Goal: Communication & Community: Answer question/provide support

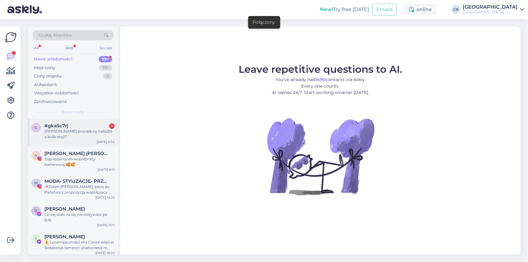
click at [81, 124] on div "#gka5c7rj 1" at bounding box center [79, 126] width 70 height 6
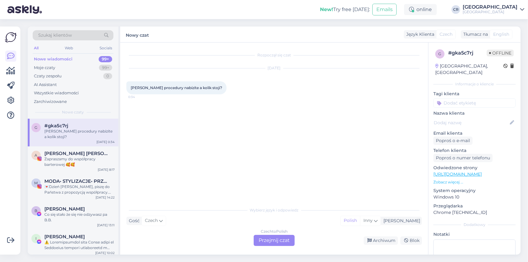
click at [269, 239] on div "Czech to Polish Przejmij czat" at bounding box center [274, 240] width 41 height 11
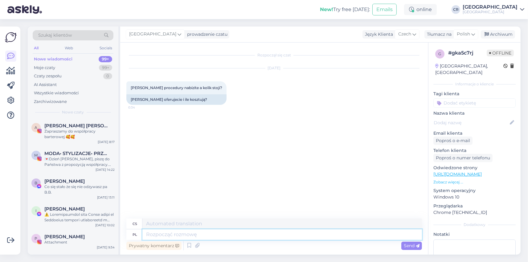
click at [163, 231] on textarea at bounding box center [283, 235] width 280 height 10
type textarea "Jeżeli"
type textarea "Li"
type textarea "Jeżeli chodzi"
type textarea "Pokud jde o"
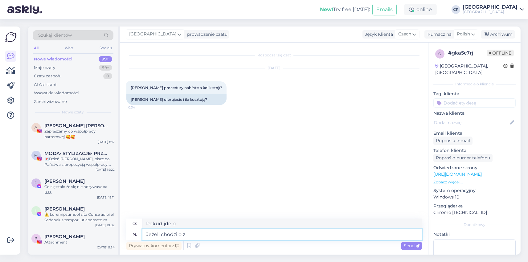
type textarea "Jeżeli chodzi o za"
type textarea "Když jde o"
type textarea "Jeżeli chodzi o zabiegi s"
type textarea "Pokud jde o léčbu"
type textarea "Jeżeli chodzi o zabiegi spa n"
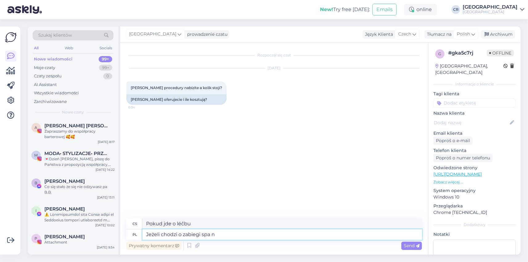
type textarea "Pokud jde o lázeňské procedury"
type textarea "Jeżeli chodzi o zabiegi spa należy"
type textarea "Pokud jde o lázeňské procedury, měli byste"
type textarea "Jeżeli chodzi o zabiegi spa należy ontaktować s"
type textarea "Pro lázeňské procedury prosím kontaktujte"
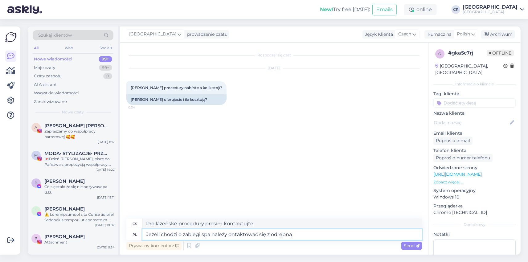
type textarea "Jeżeli chodzi o zabiegi spa należy ontaktować się z odrębną r"
type textarea "Pro lázeňské procedury se prosím obraťte na samostatné lázně."
type textarea "Jeżeli chodzi o zabiegi spa należy ontaktować się z odrębną rece"
type textarea "Pro lázeňské procedury se prosím obraťte na samostatnou recepci."
type textarea "Jeżeli chodzi o zabiegi spa należy ontaktować się z odręb"
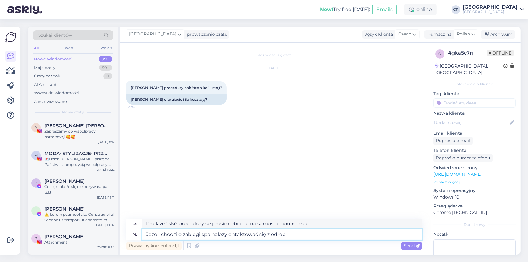
type textarea "Pro lázeňské procedury se prosím obraťte na samostatné lázně."
type textarea "Jeżeli chodzi o zabiegi spa należy ontaktować się z odrębną recepc"
type textarea "Pro lázeňské procedury se prosím obraťte na samostatnou recepci."
type textarea "Jeżeli chodzi o zabiegi spa należy ontaktować się z odrębną recepcją spa"
type textarea "Pro lázeňské procedury se prosím obraťte na samostatnou lázeňskou recepci."
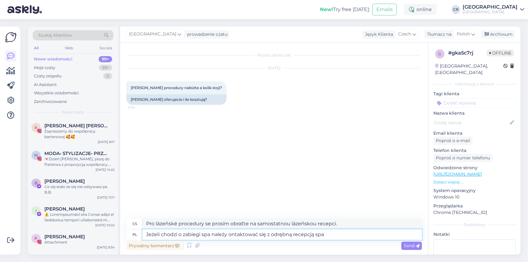
click at [229, 236] on textarea "Jeżeli chodzi o zabiegi spa należy ontaktować się z odrębną recepcją spa" at bounding box center [283, 235] width 280 height 10
click at [328, 235] on textarea "Jeżeli chodzi o zabiegi spa należy kontaktować się z odrębną recepcją spa" at bounding box center [283, 235] width 280 height 10
click at [211, 236] on textarea "Jeżeli chodzi o zabiegi spa należy kontaktować się z odrębną recepcją spa" at bounding box center [283, 235] width 280 height 10
click at [337, 234] on textarea "Jeżeli chodzi o zabiegi spa, należy kontaktować się z odrębną recepcją spa" at bounding box center [283, 235] width 280 height 10
type textarea "Jeżeli chodzi o zabiegi spa, należy kontaktować się z odrębną recepcją spa pod …"
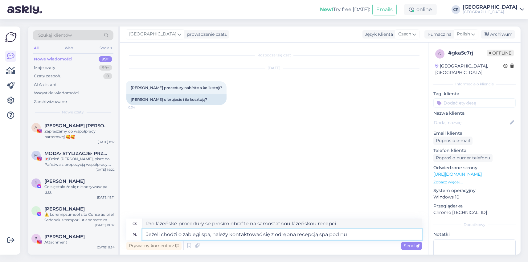
type textarea "Pro lázeňské procedury kontaktujte prosím samostatnou lázeňskou recepci na adre…"
type textarea "Jeżeli chodzi o zabiegi spa, należy kontaktować się z odrębną recepcją spa pod …"
type textarea "Pro lázeňské procedury kontaktujte prosím samostatnou lázeňskou recepci na násl…"
type textarea "Jeżeli chodzi o zabiegi spa, należy kontaktować się z odrębną recepcją spa pod …"
type textarea "Pro lázeňské procedury kontaktujte prosím telefonicky samostatnou lázeňskou rec…"
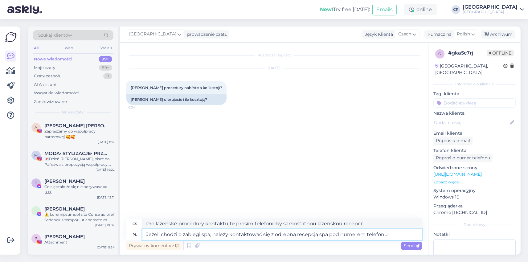
paste textarea "[PHONE_NUMBER]"
type textarea "Jeżeli chodzi o zabiegi spa, należy kontaktować się z odrębną recepcją spa pod …"
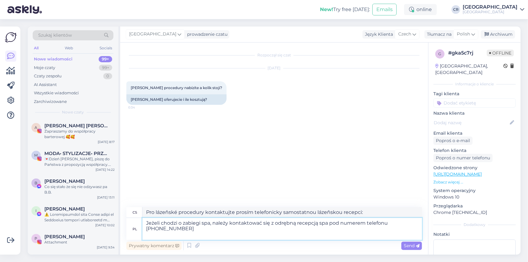
type textarea "Pro lázeňské procedury kontaktujte prosím samostatnou lázeňskou recepci telefon…"
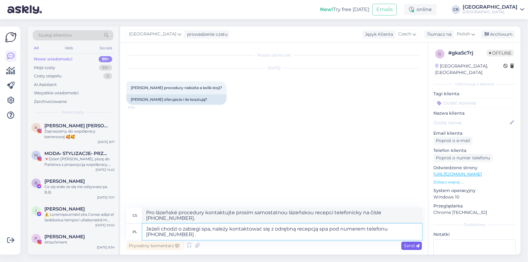
type textarea "Jeżeli chodzi o zabiegi spa, należy kontaktować się z odrębną recepcją spa pod …"
click at [418, 244] on span "Send" at bounding box center [412, 246] width 16 height 6
click at [411, 245] on span "Send" at bounding box center [412, 246] width 16 height 6
